Goal: Task Accomplishment & Management: Manage account settings

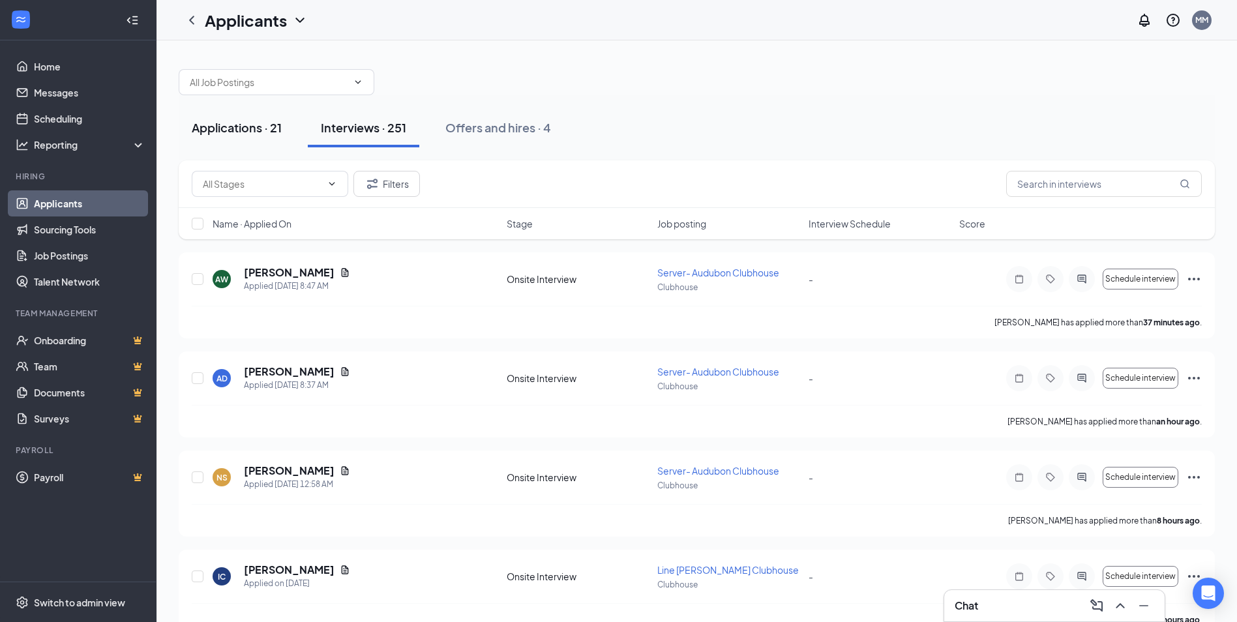
click at [255, 131] on div "Applications · 21" at bounding box center [237, 127] width 90 height 16
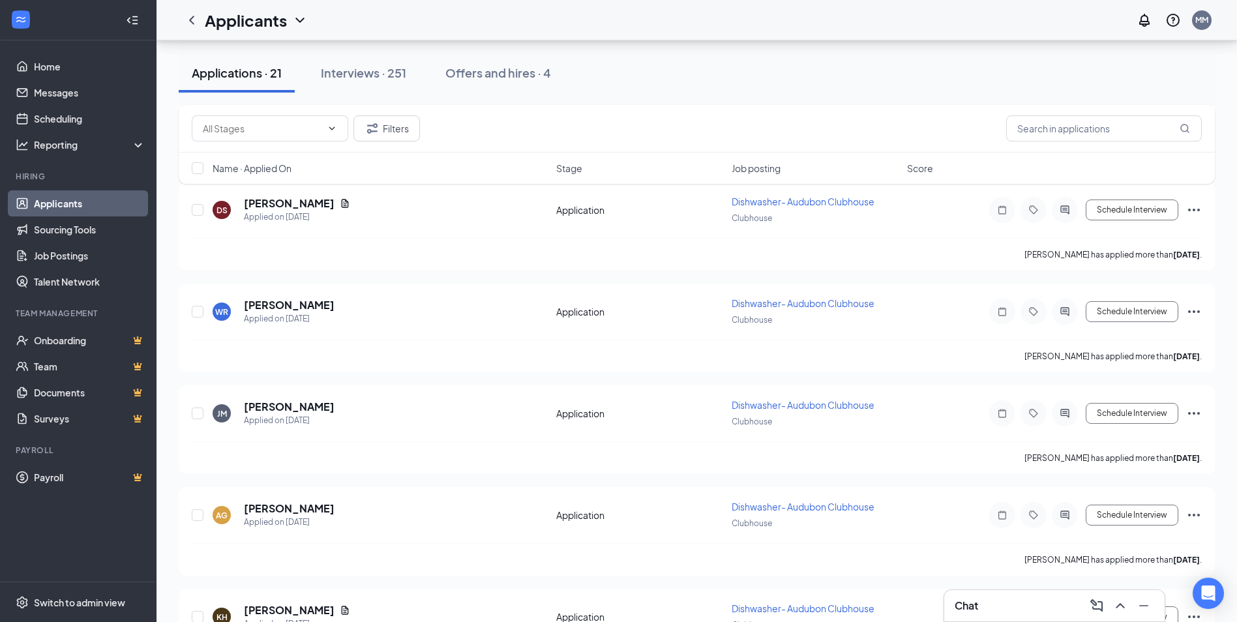
scroll to position [595, 0]
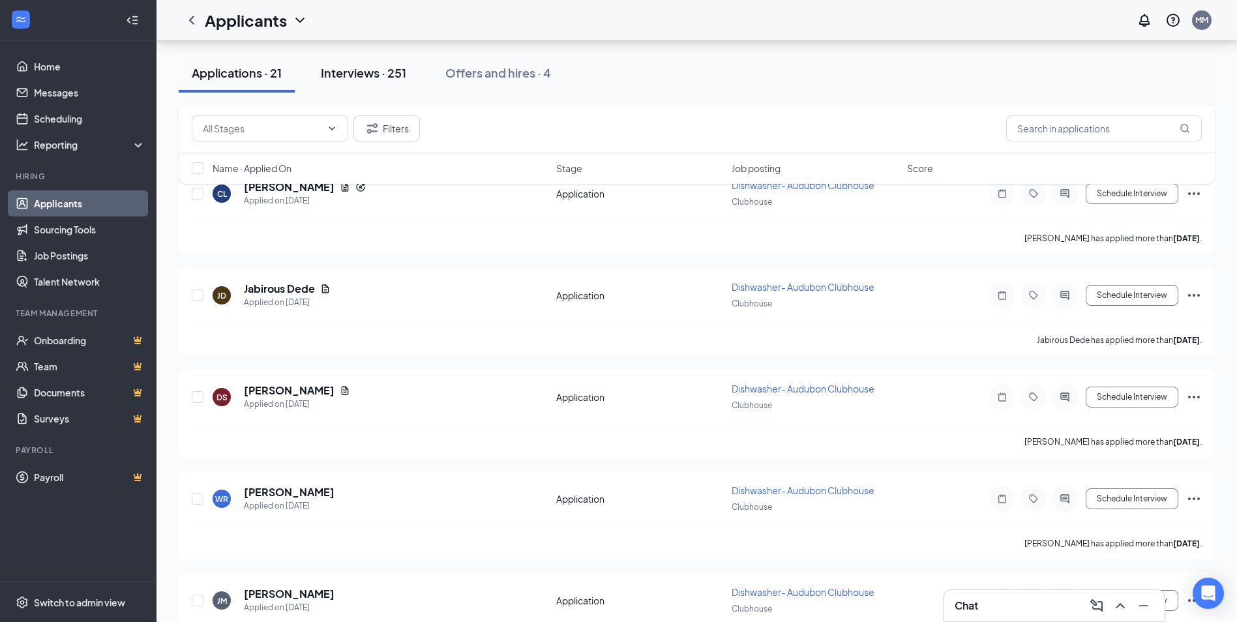
click at [383, 76] on div "Interviews · 251" at bounding box center [363, 73] width 85 height 16
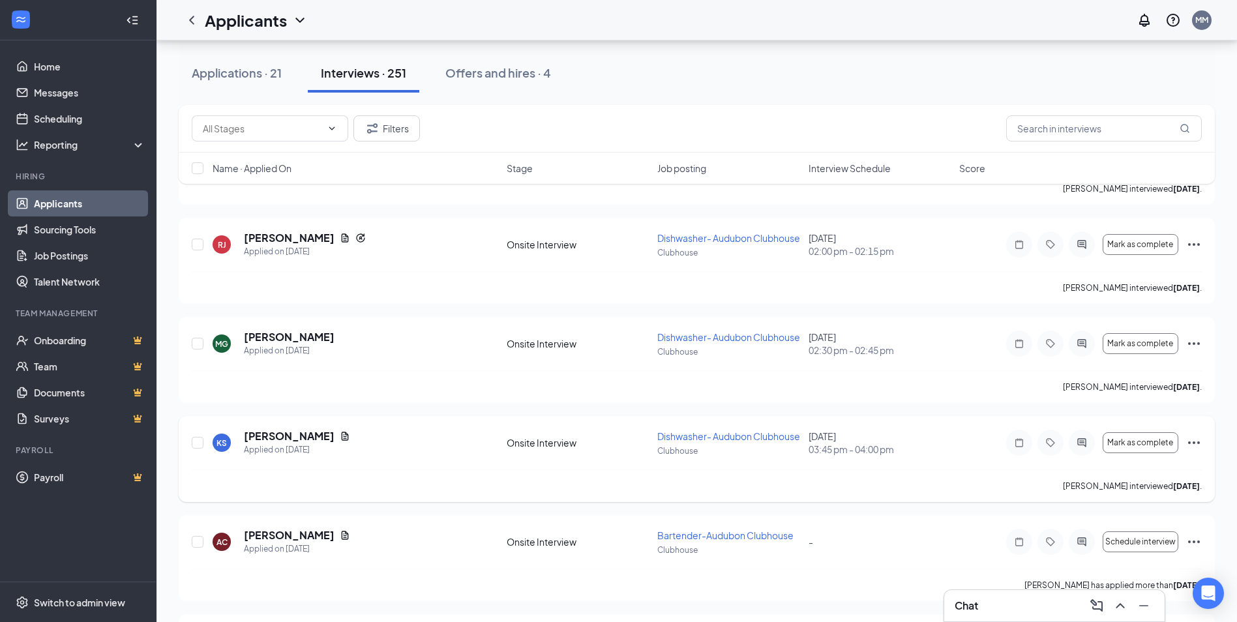
scroll to position [18310, 0]
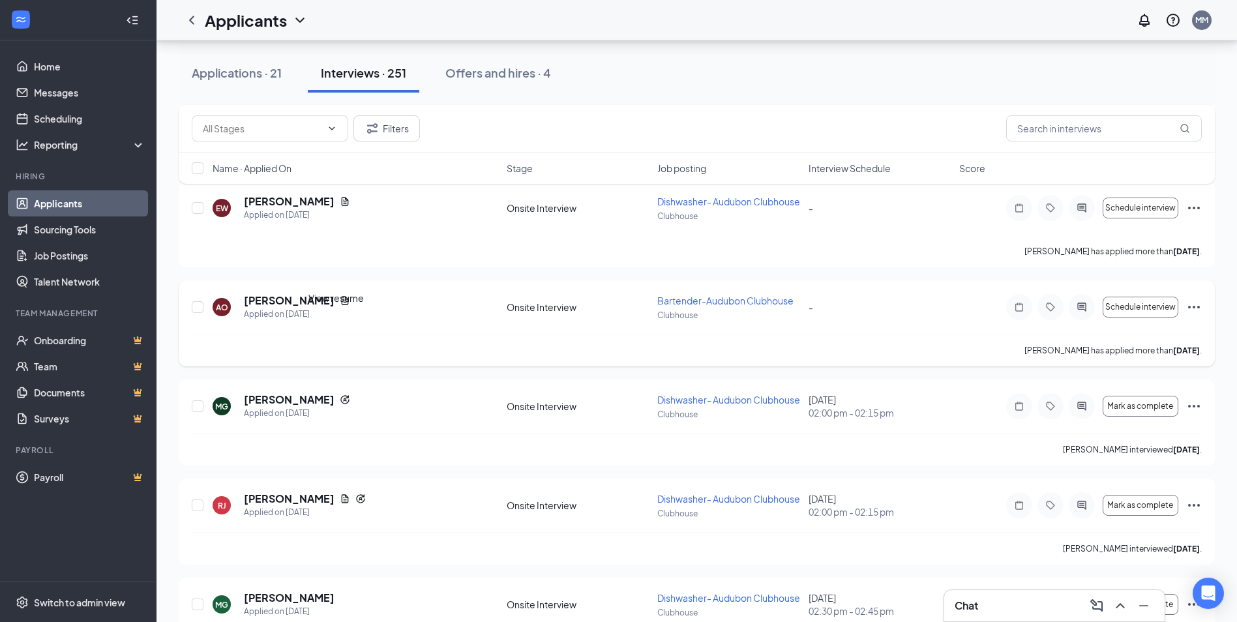
click at [330, 308] on div "[PERSON_NAME]" at bounding box center [297, 300] width 106 height 14
drag, startPoint x: 341, startPoint y: 327, endPoint x: 393, endPoint y: 330, distance: 52.3
click at [342, 305] on icon "Document" at bounding box center [345, 300] width 7 height 8
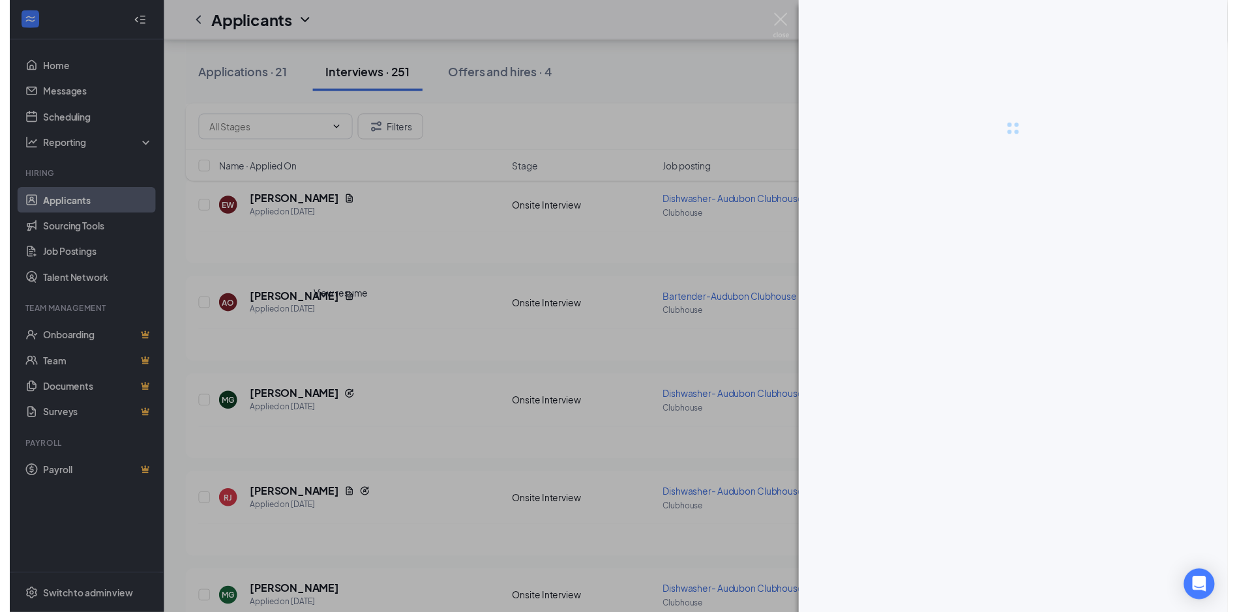
scroll to position [18304, 0]
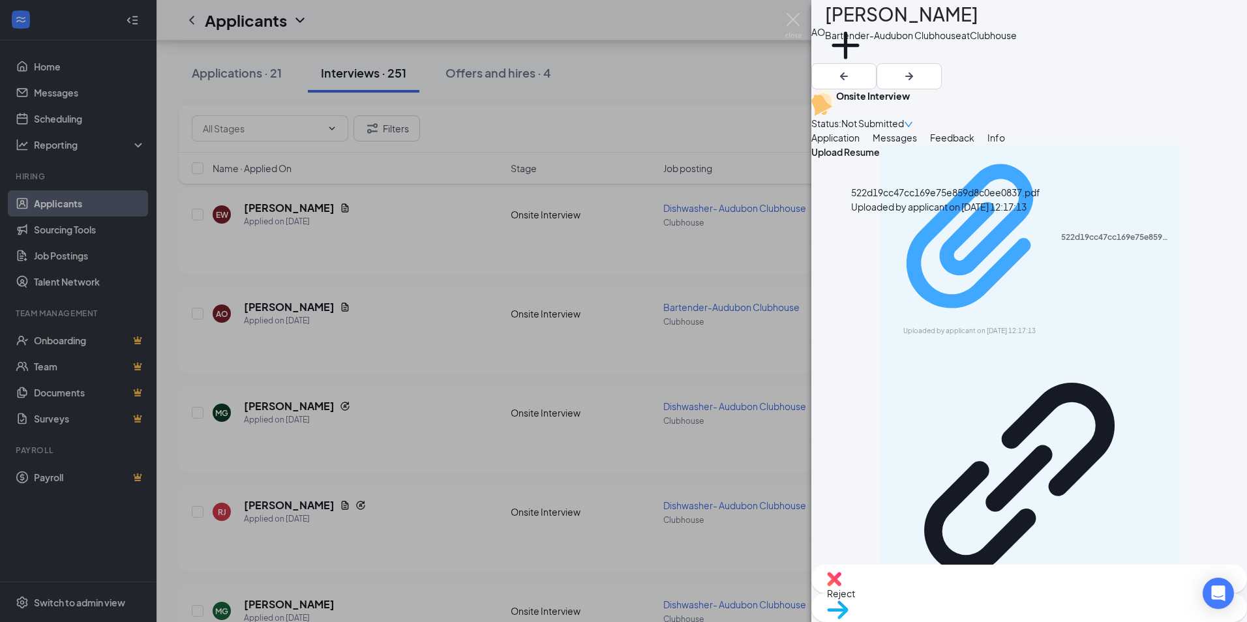
click at [986, 326] on div "Uploaded by applicant on [DATE] 12:17:13" at bounding box center [1001, 331] width 196 height 10
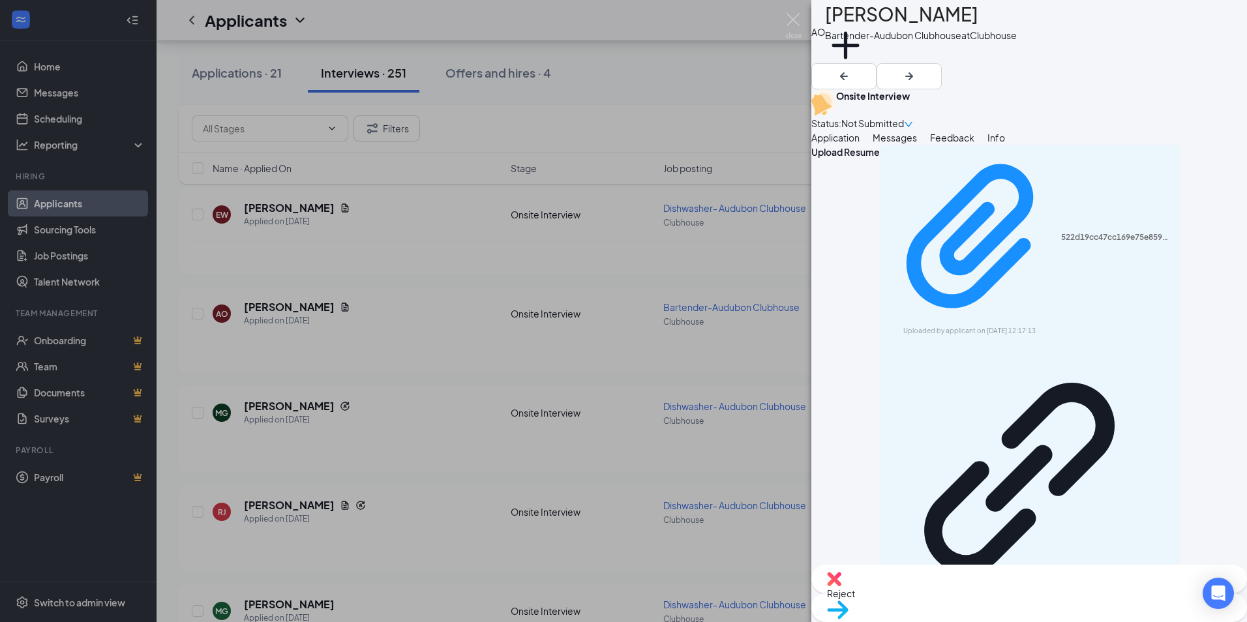
click at [797, 18] on img at bounding box center [793, 25] width 16 height 25
click at [791, 20] on img at bounding box center [793, 25] width 16 height 25
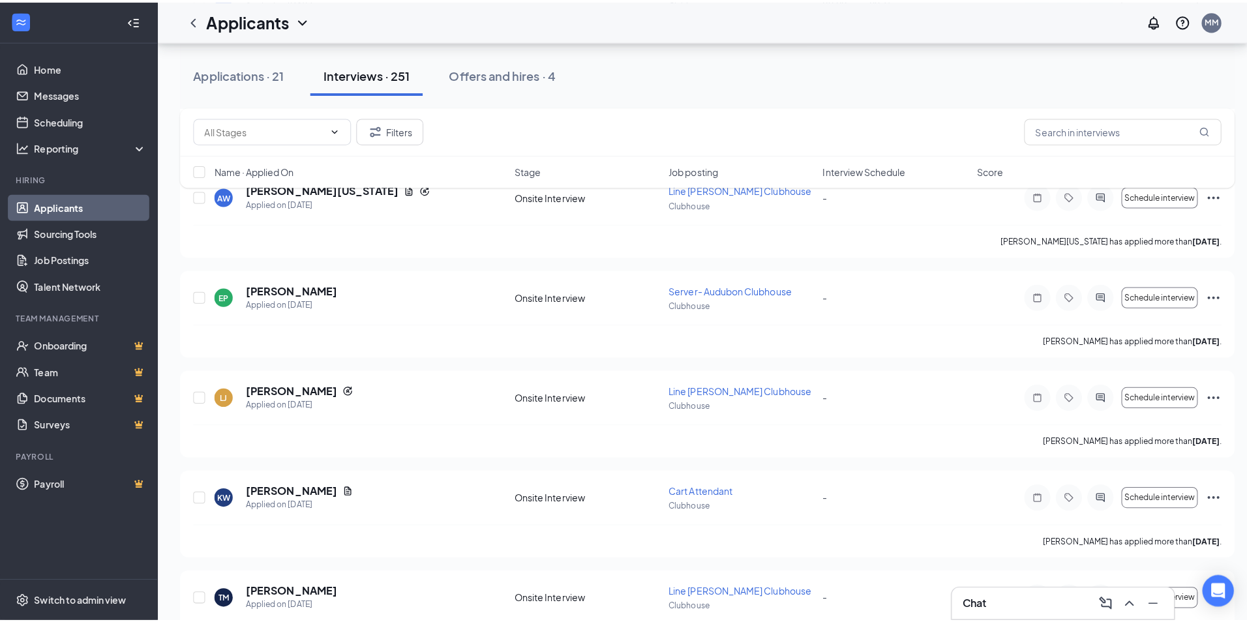
scroll to position [16347, 0]
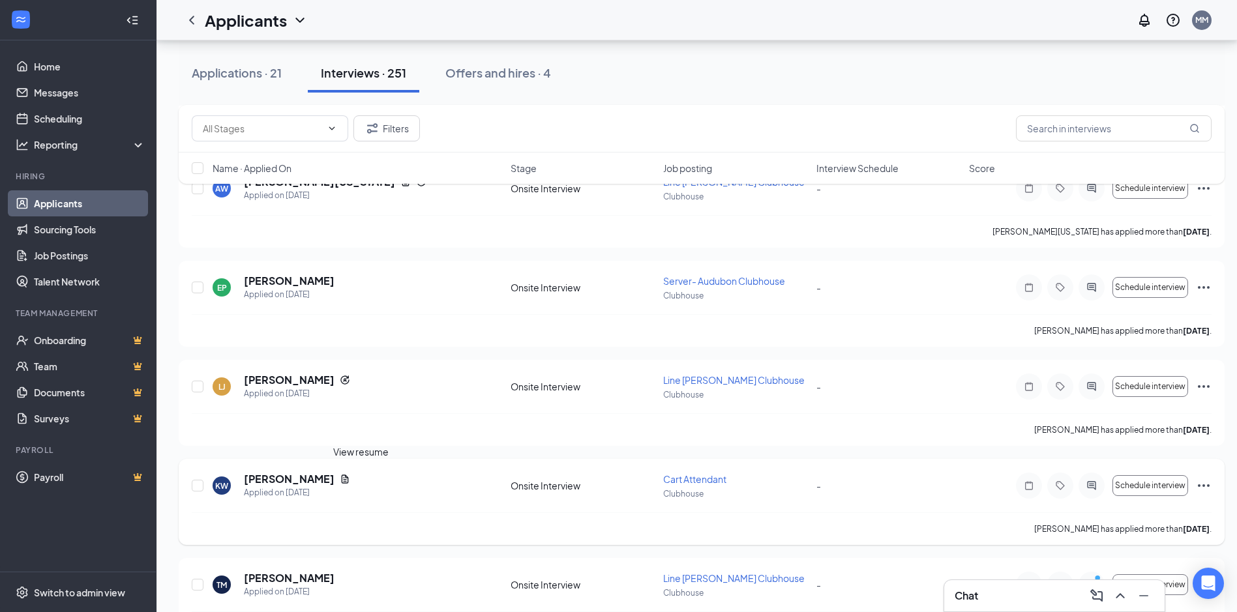
click at [349, 483] on icon "Document" at bounding box center [345, 479] width 7 height 8
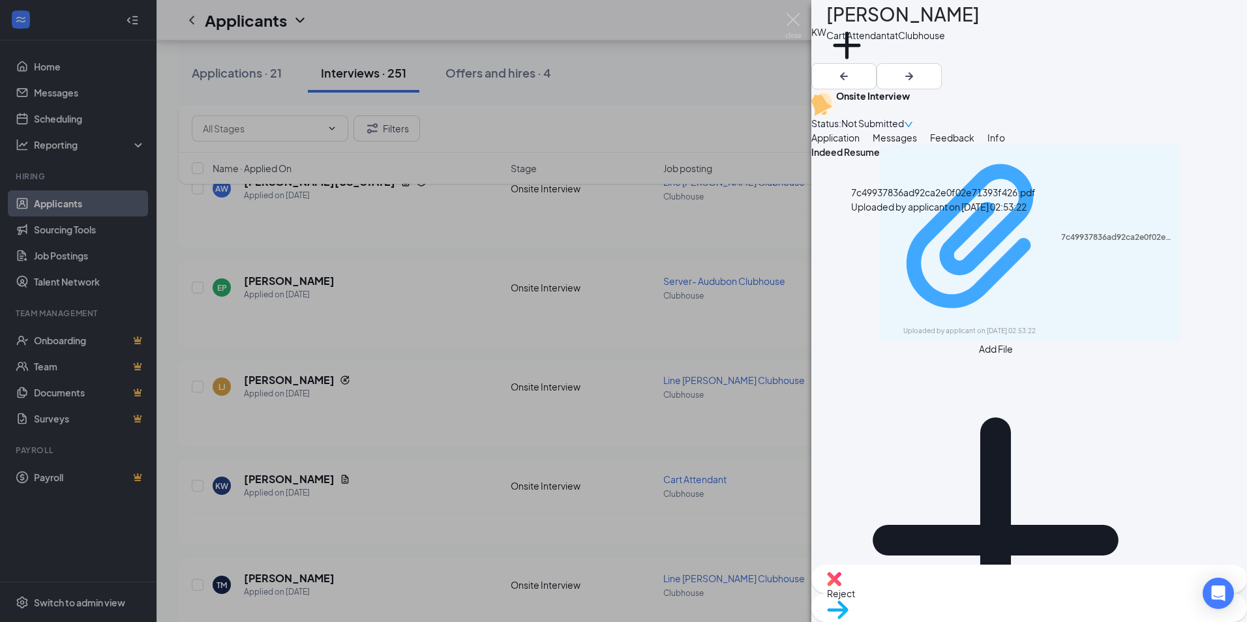
click at [1052, 326] on div "Uploaded by applicant on [DATE] 02:53:22" at bounding box center [1001, 331] width 196 height 10
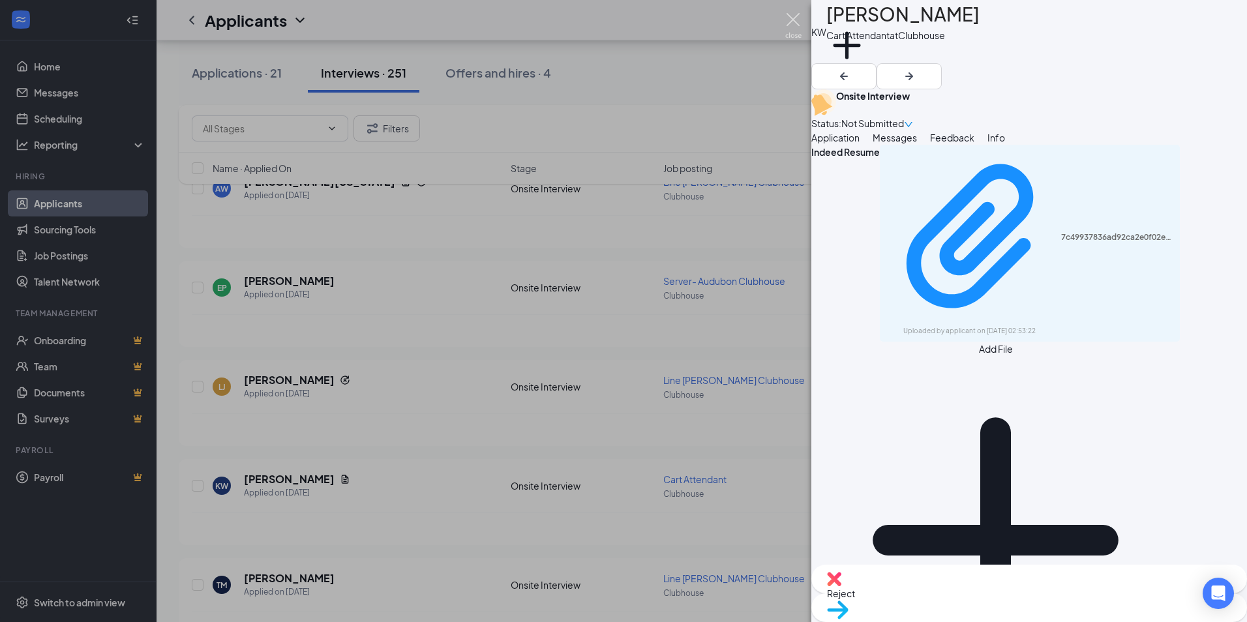
click at [788, 20] on img at bounding box center [793, 25] width 16 height 25
click at [792, 22] on div "Applicants MM" at bounding box center [702, 20] width 1090 height 40
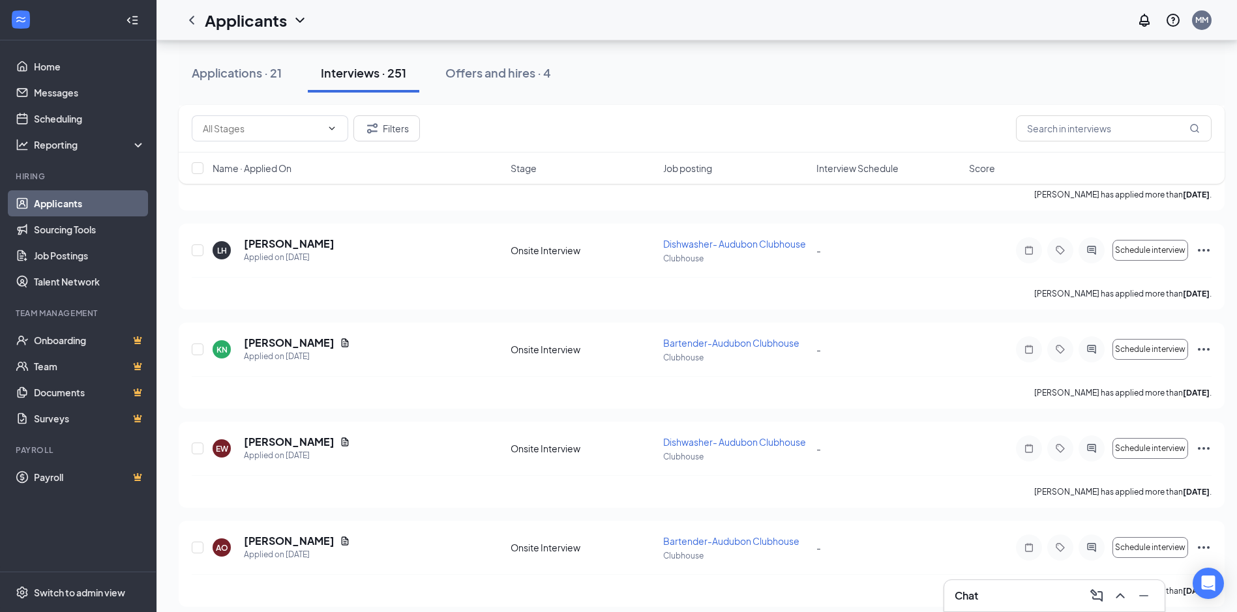
scroll to position [18108, 0]
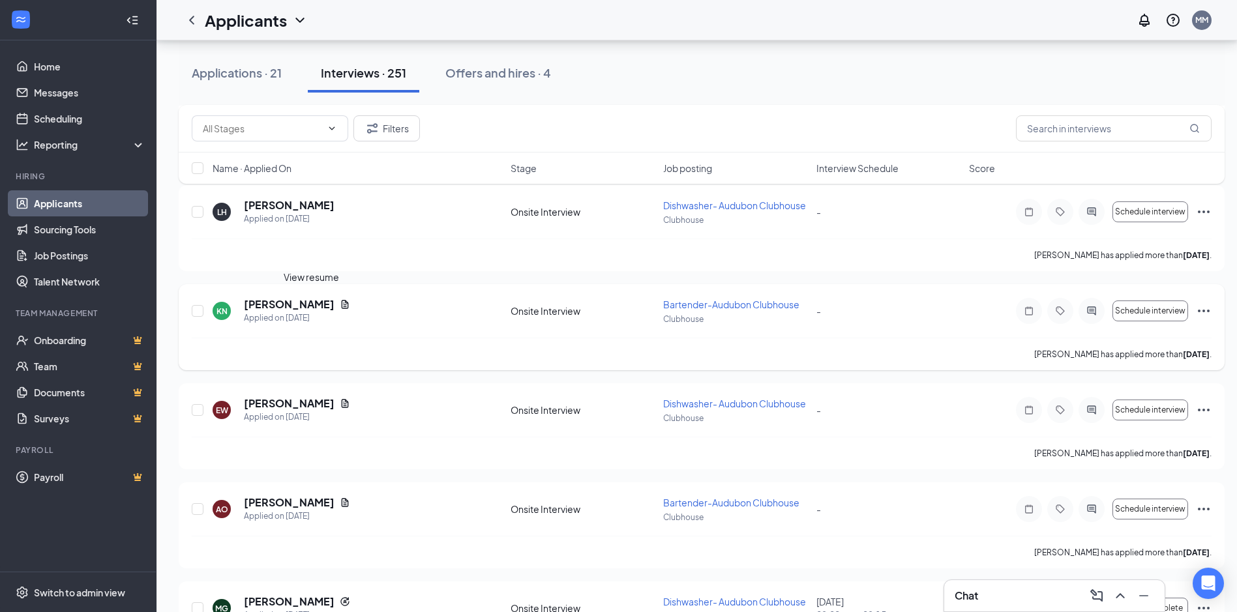
click at [340, 303] on icon "Document" at bounding box center [345, 304] width 10 height 10
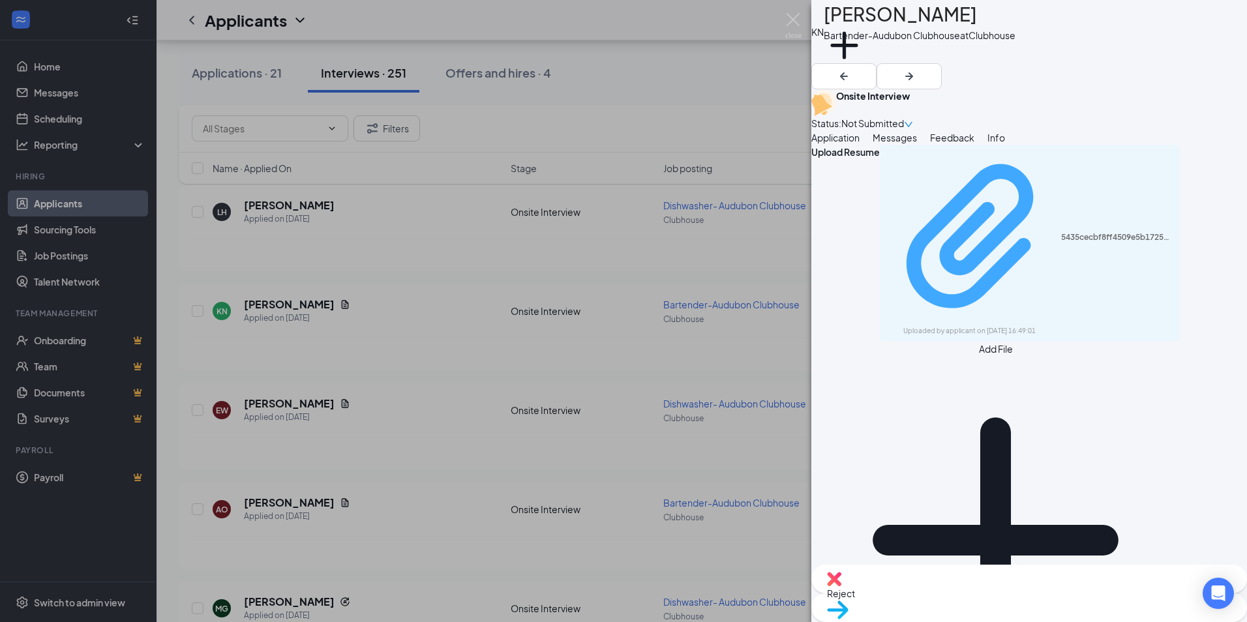
click at [1061, 232] on div "5435cecbf8ff4509e5b17258ddf03eae.pdf" at bounding box center [1117, 237] width 112 height 10
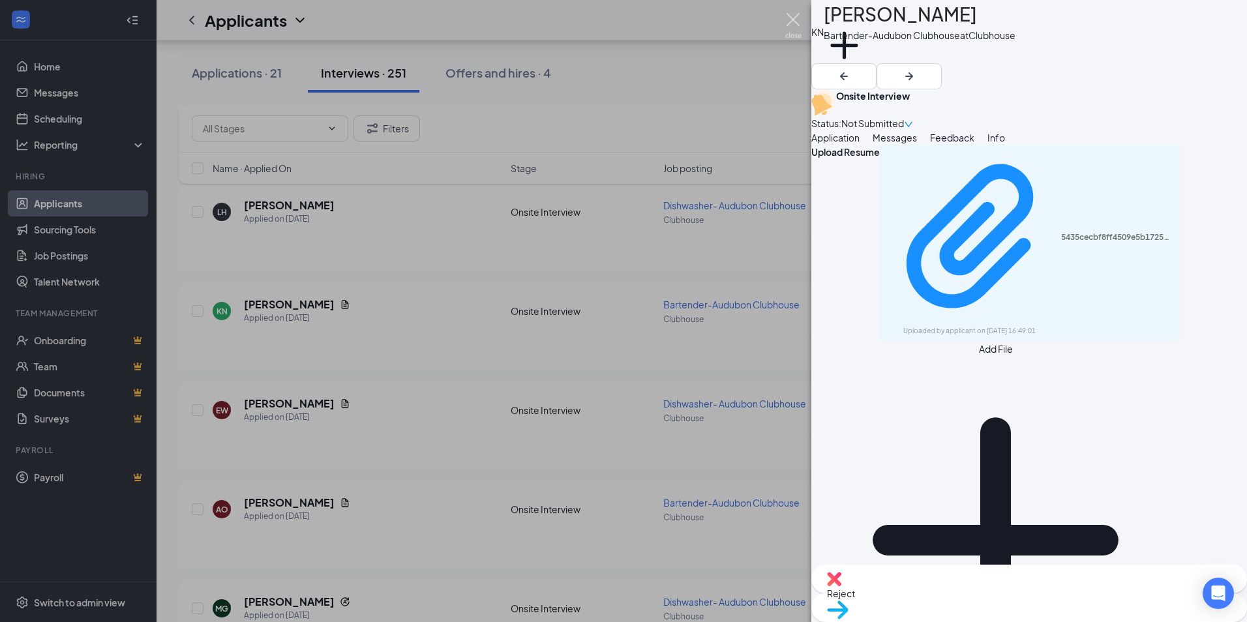
click at [788, 19] on img at bounding box center [793, 25] width 16 height 25
click at [791, 18] on div "Applicants MM" at bounding box center [702, 20] width 1090 height 40
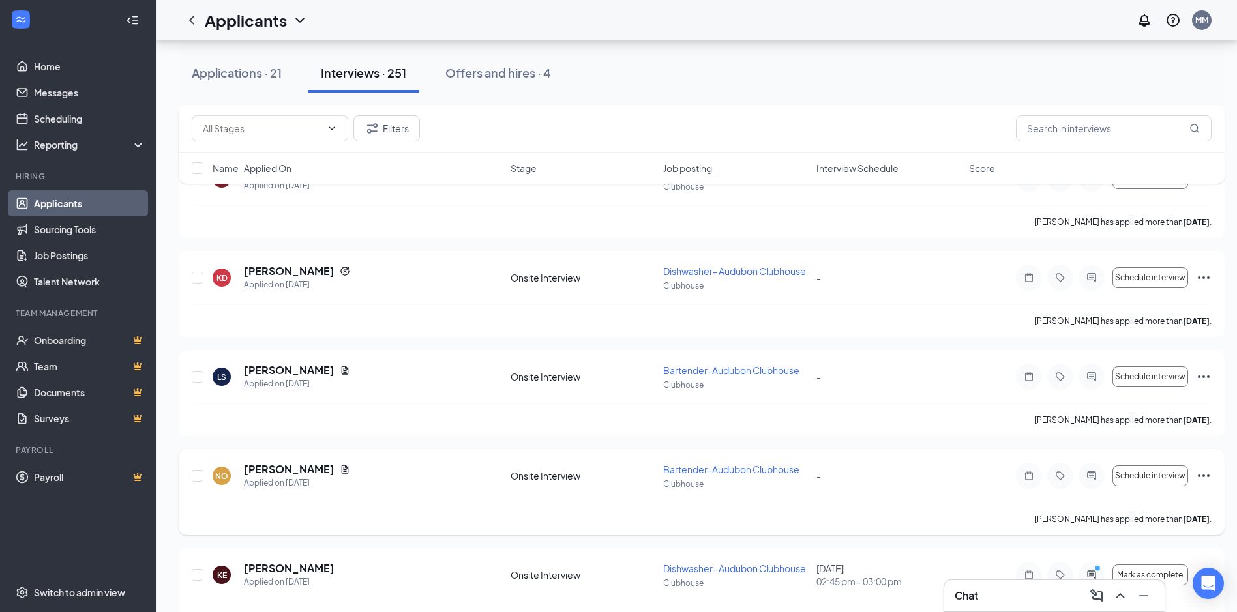
scroll to position [18956, 0]
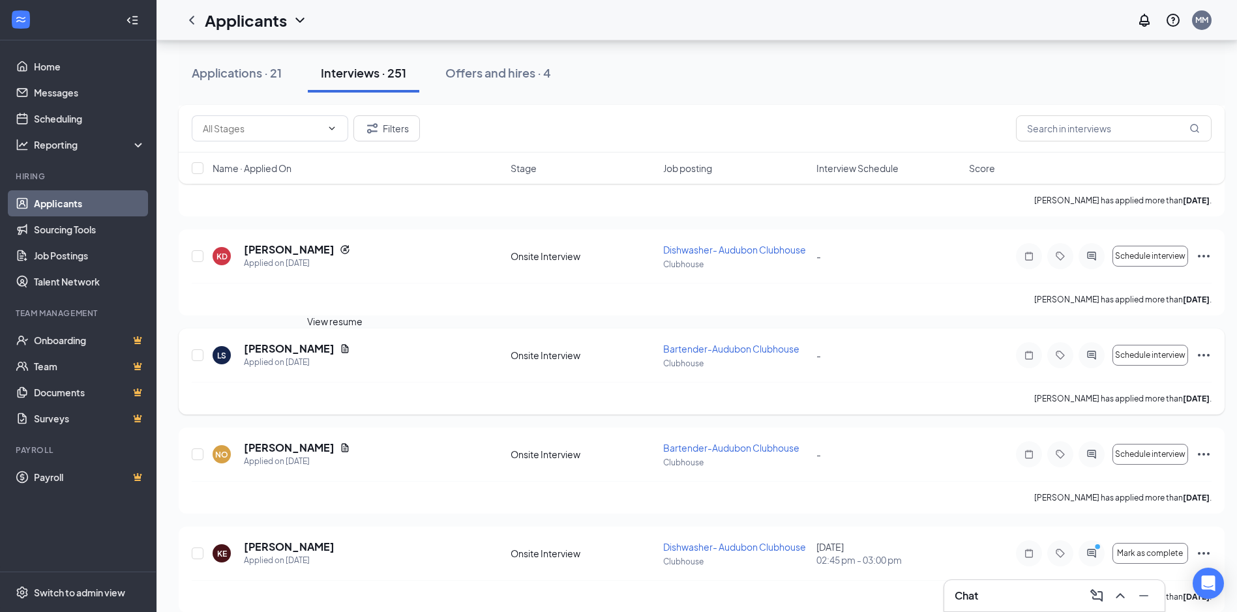
click at [340, 349] on icon "Document" at bounding box center [345, 349] width 10 height 10
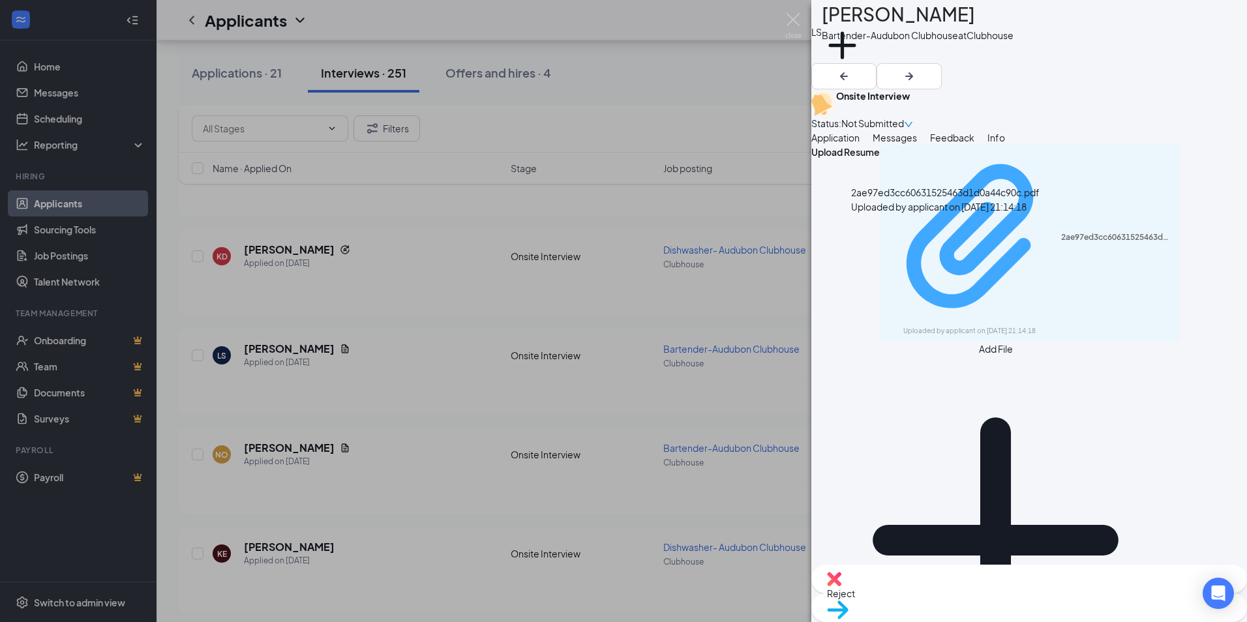
click at [1025, 326] on div "Uploaded by applicant on [DATE] 21:14:18" at bounding box center [1001, 331] width 196 height 10
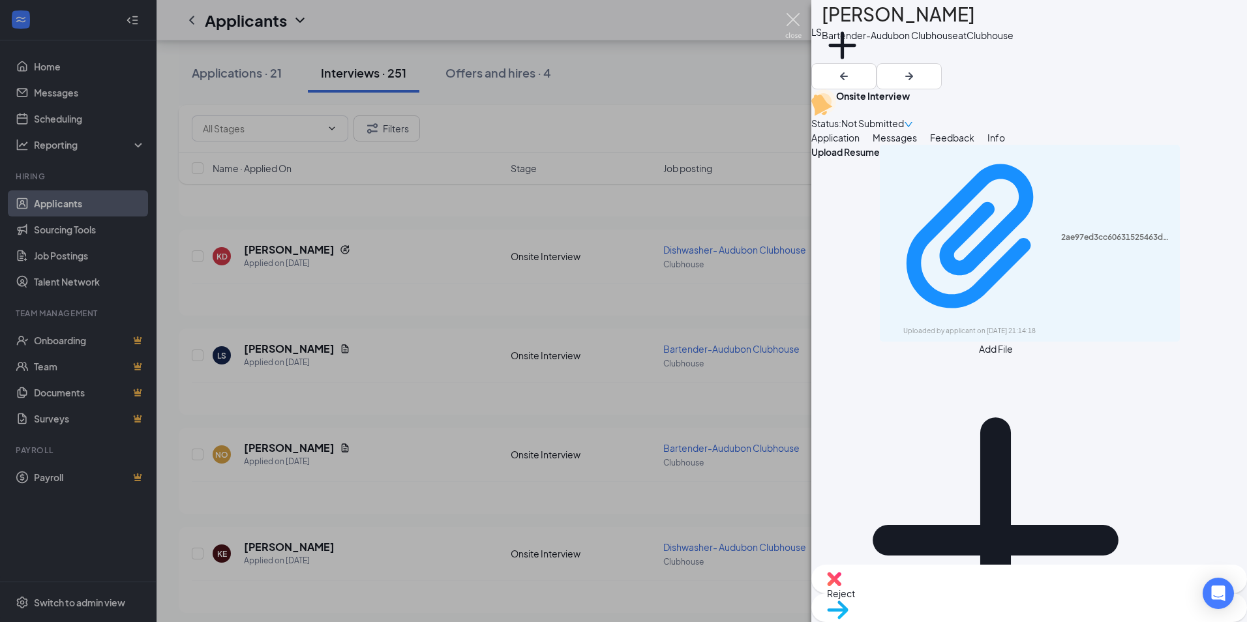
click at [797, 20] on img at bounding box center [793, 25] width 16 height 25
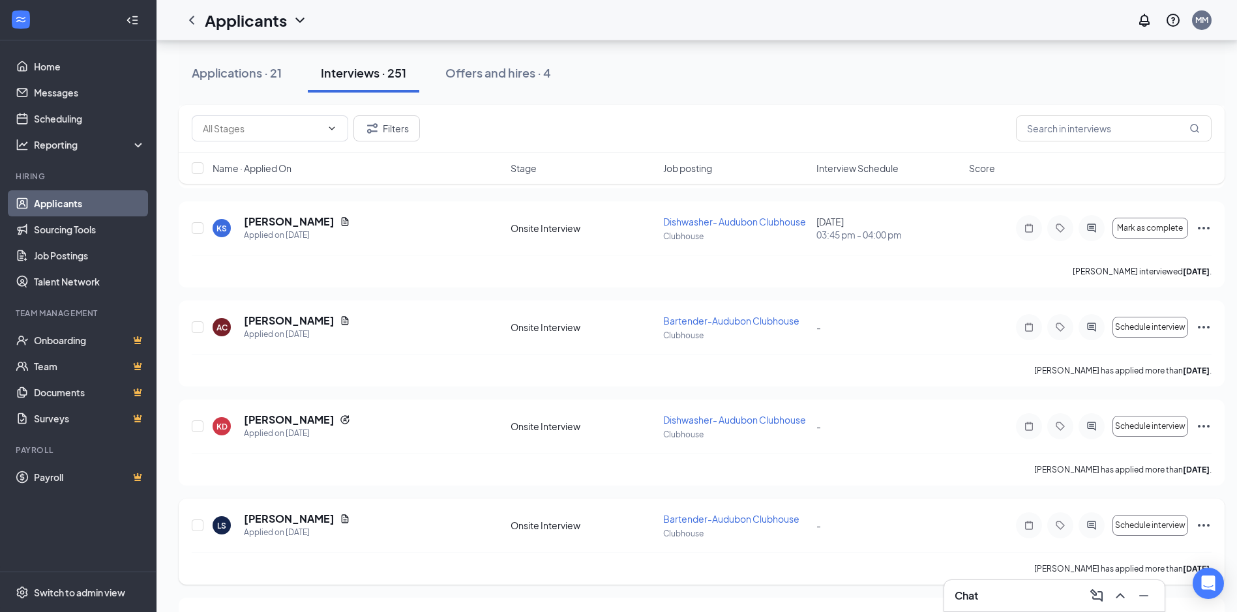
scroll to position [18760, 0]
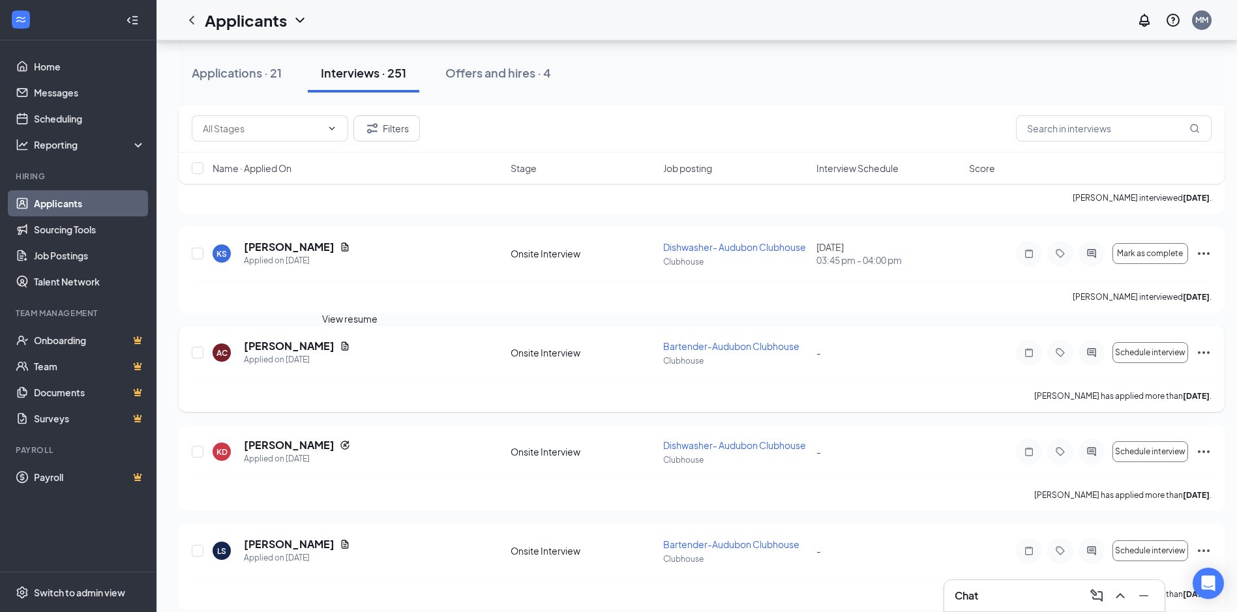
click at [350, 344] on icon "Document" at bounding box center [345, 346] width 10 height 10
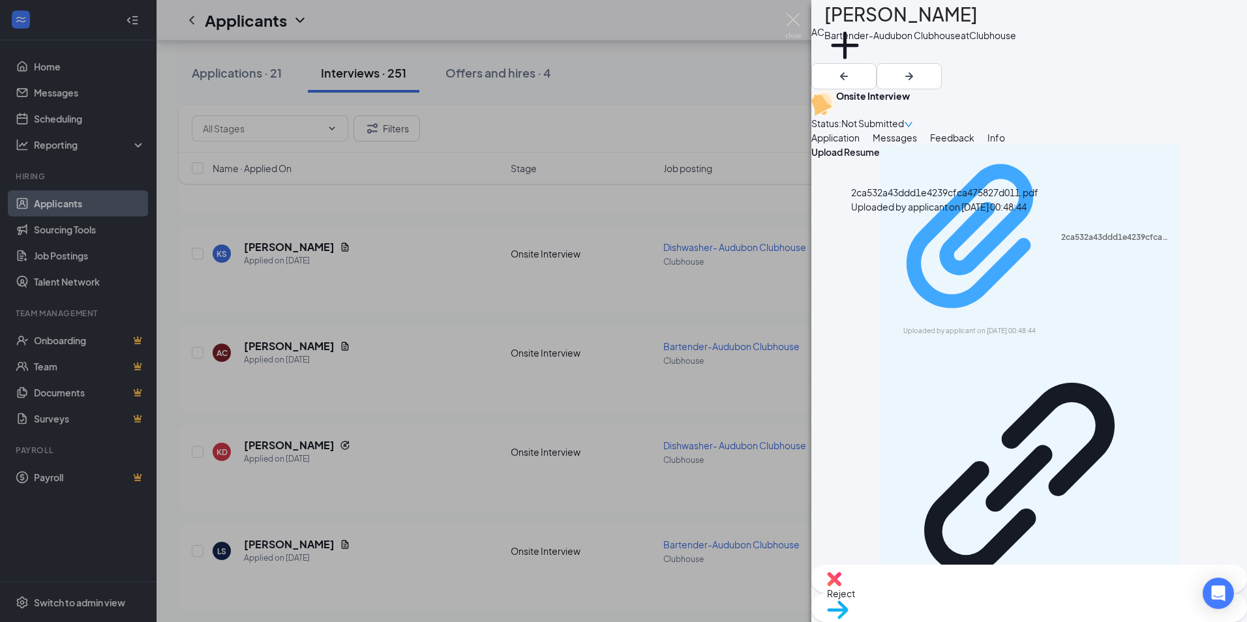
click at [947, 326] on div "Uploaded by applicant on [DATE] 00:48:44" at bounding box center [1001, 331] width 196 height 10
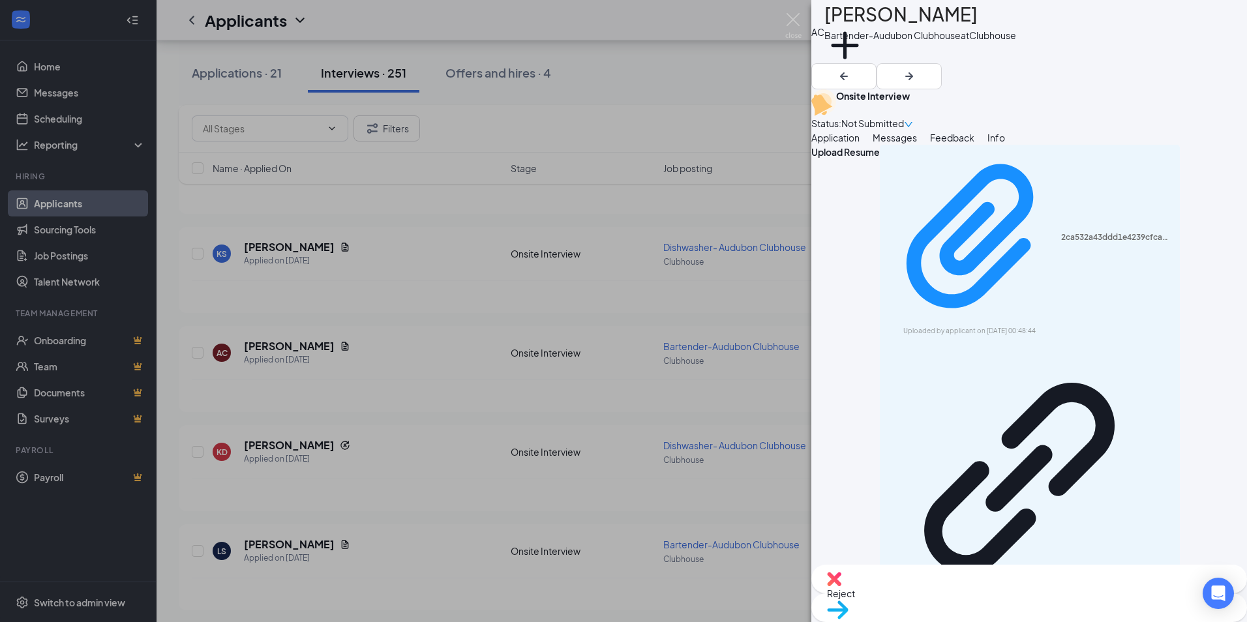
click at [787, 12] on div "AC [PERSON_NAME] Bartender-Audubon Clubhouse at Clubhouse Add a tag Onsite Inte…" at bounding box center [623, 311] width 1247 height 622
